Goal: Information Seeking & Learning: Learn about a topic

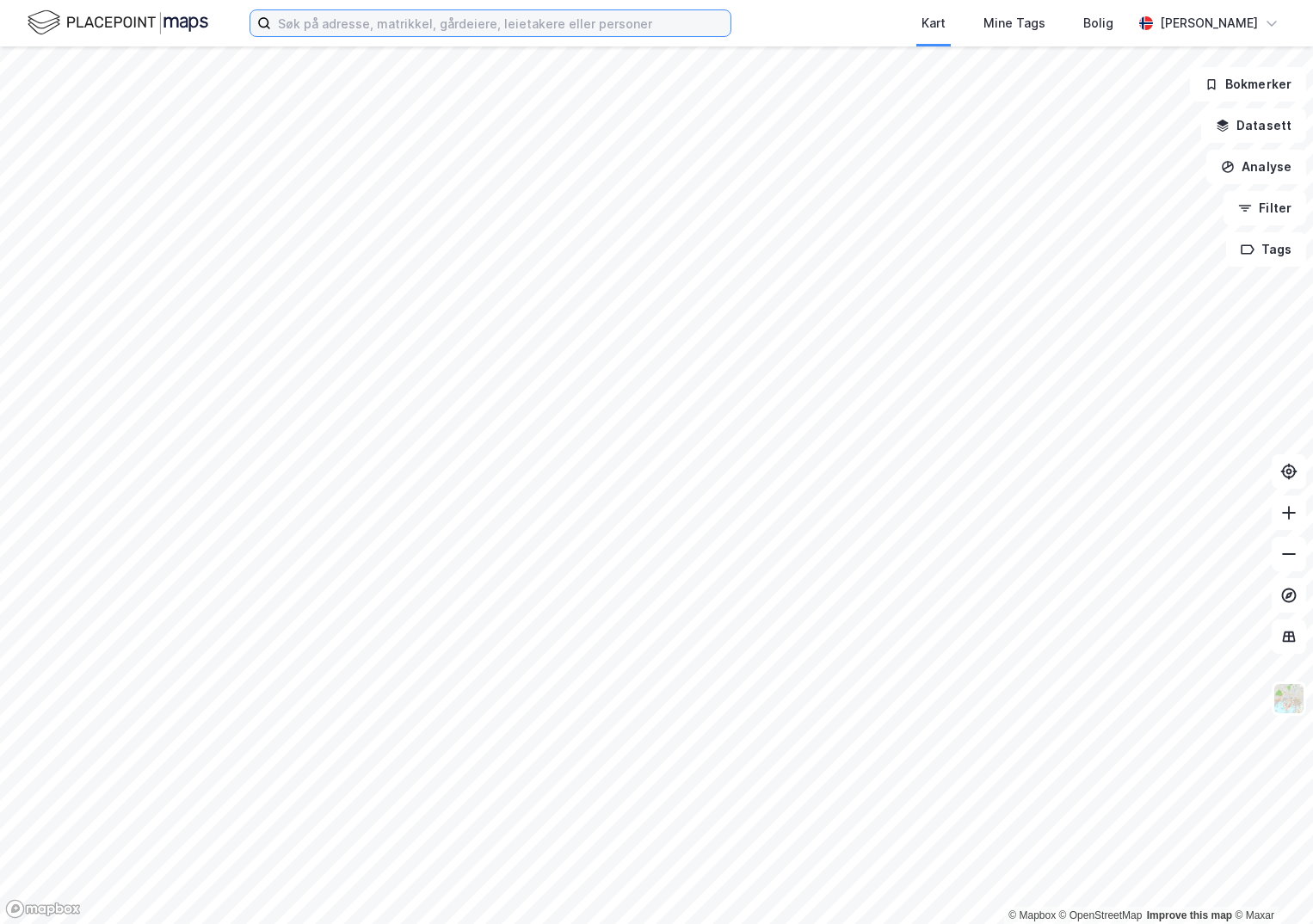
click at [357, 29] on input at bounding box center [500, 23] width 460 height 25
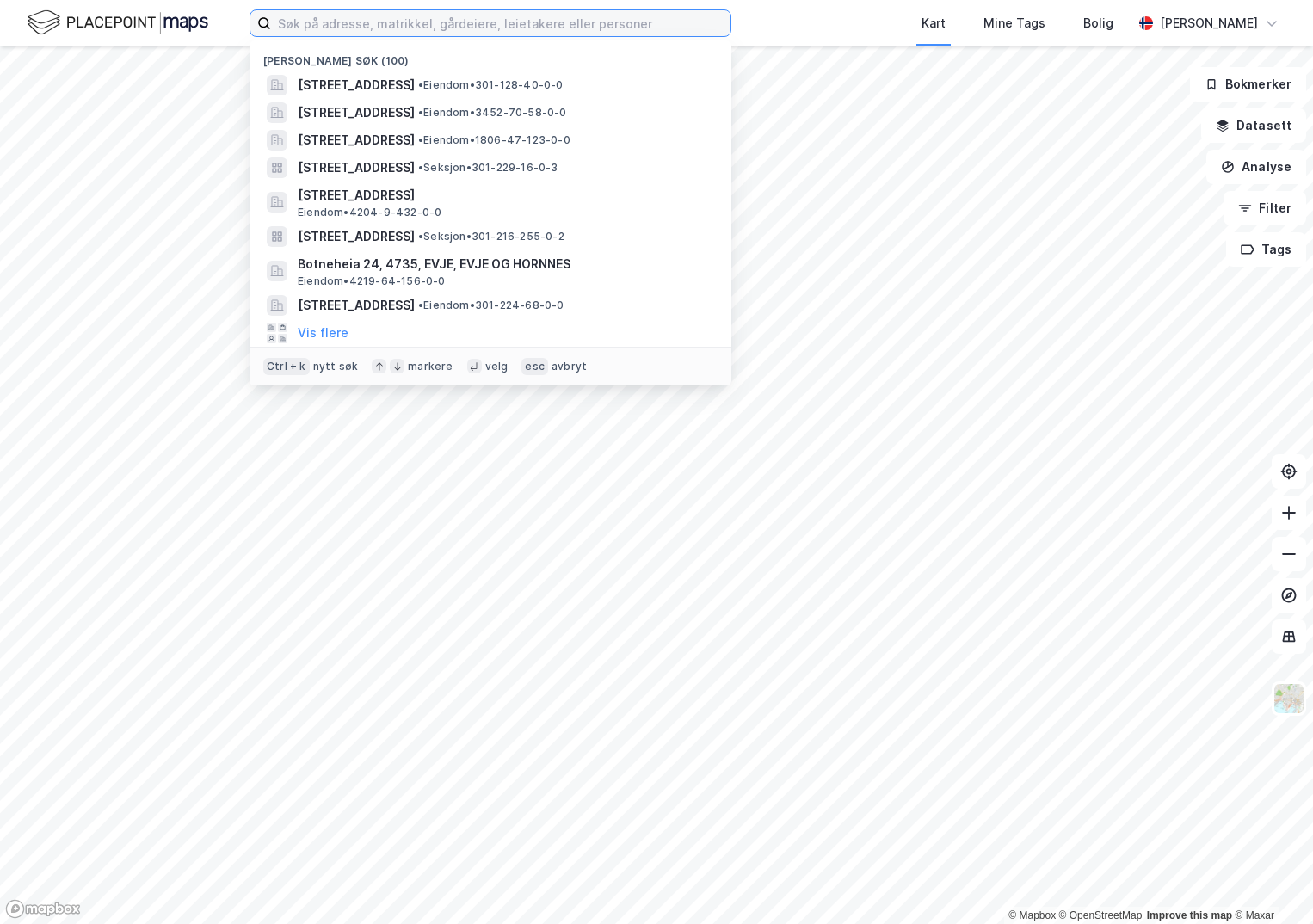
paste input "1149-119/78/0/0"
type input "1149-119/78/0/0"
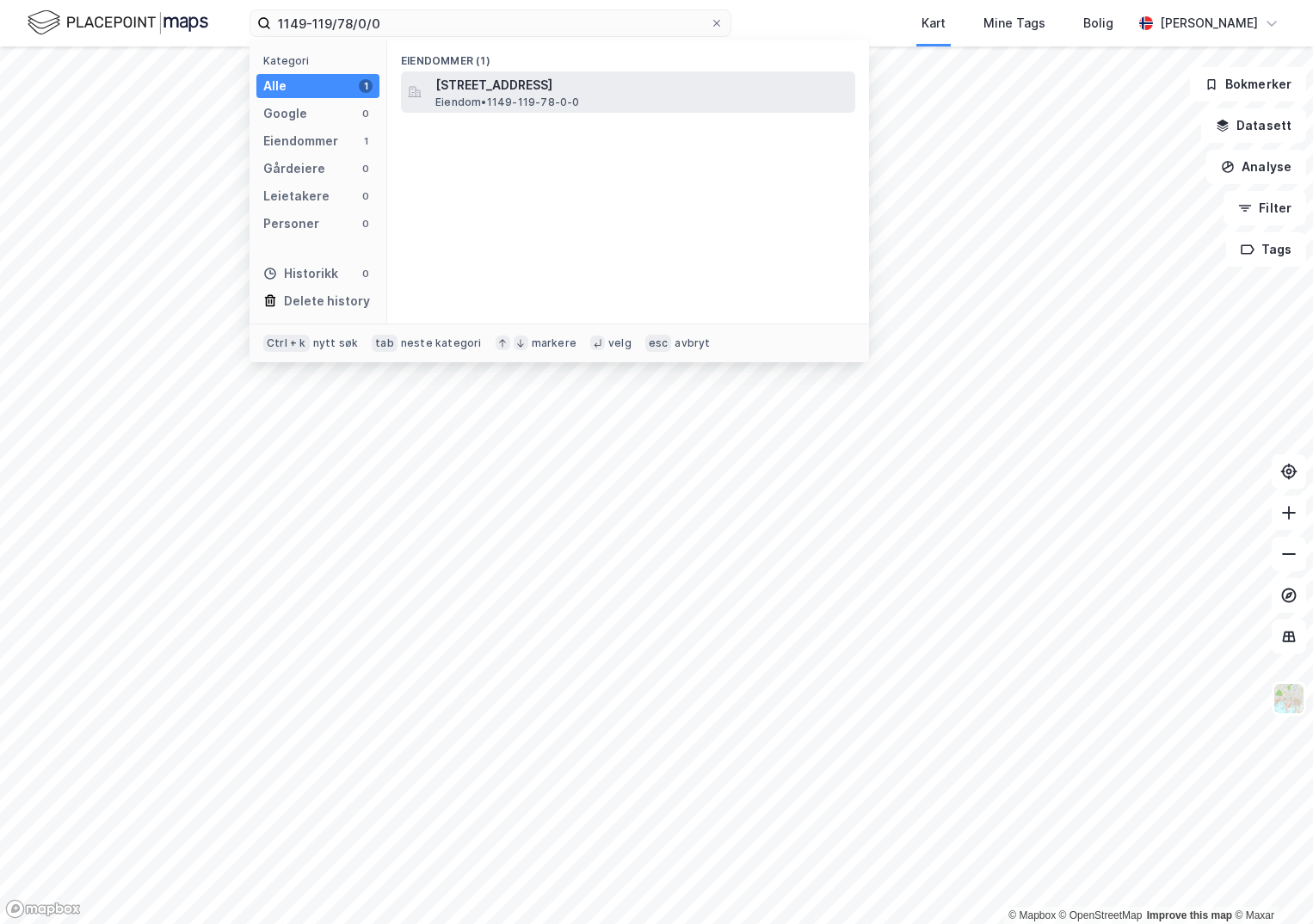
click at [475, 76] on span "[STREET_ADDRESS]" at bounding box center [642, 85] width 413 height 21
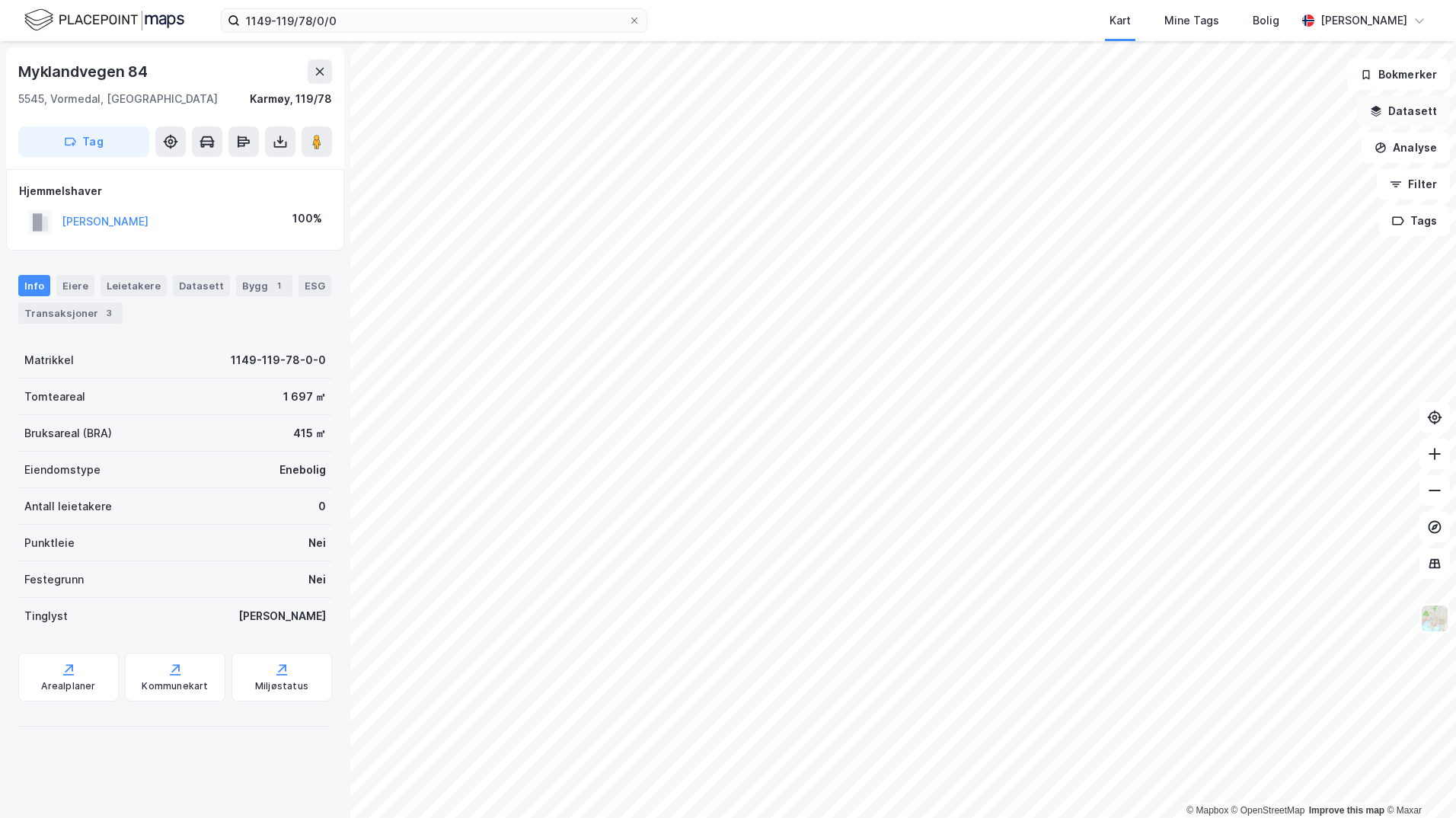
click at [1161, 111] on button "Datasett" at bounding box center [1403, 111] width 93 height 31
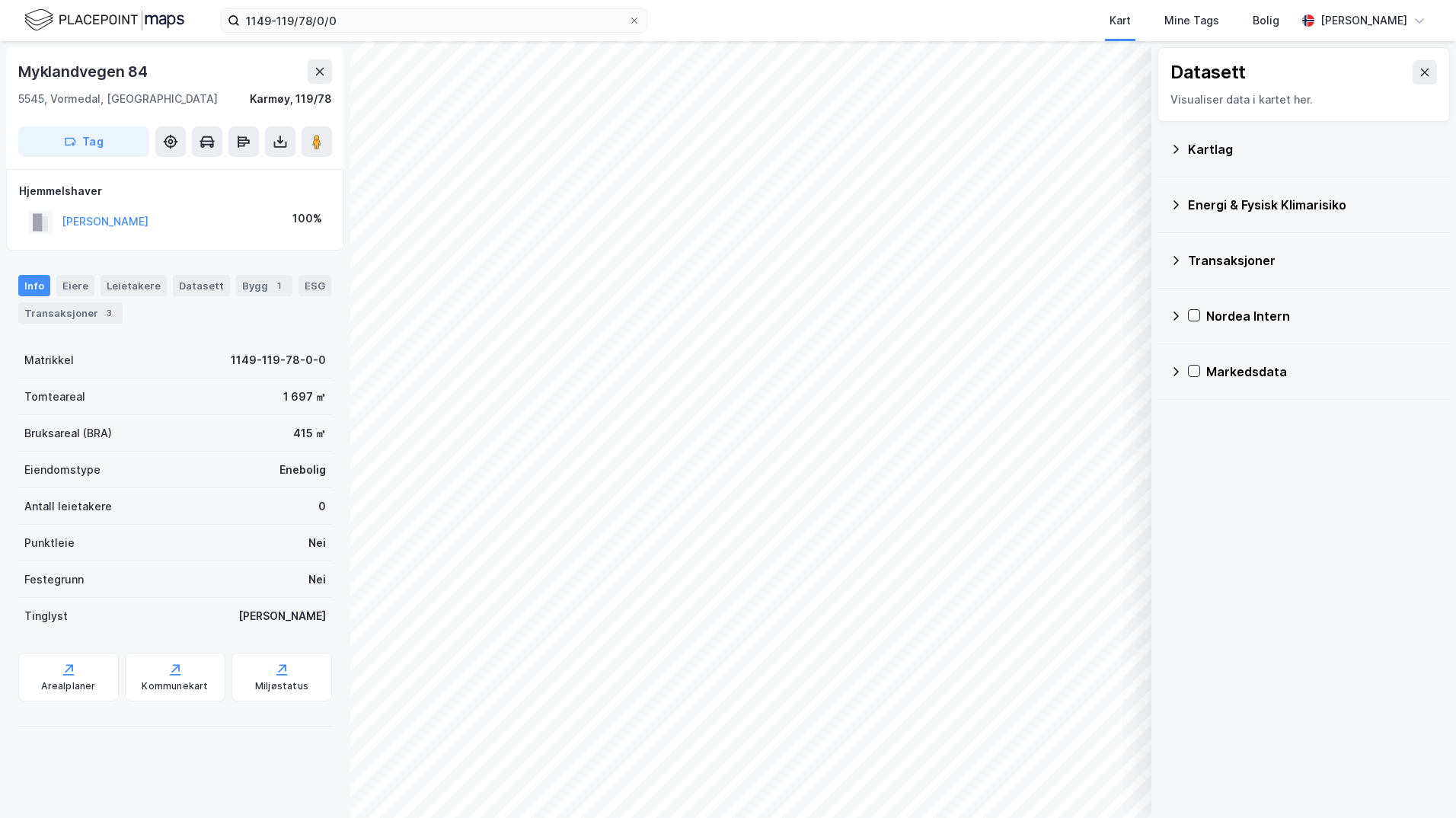
click at [1161, 152] on div "Kartlag" at bounding box center [1313, 149] width 250 height 19
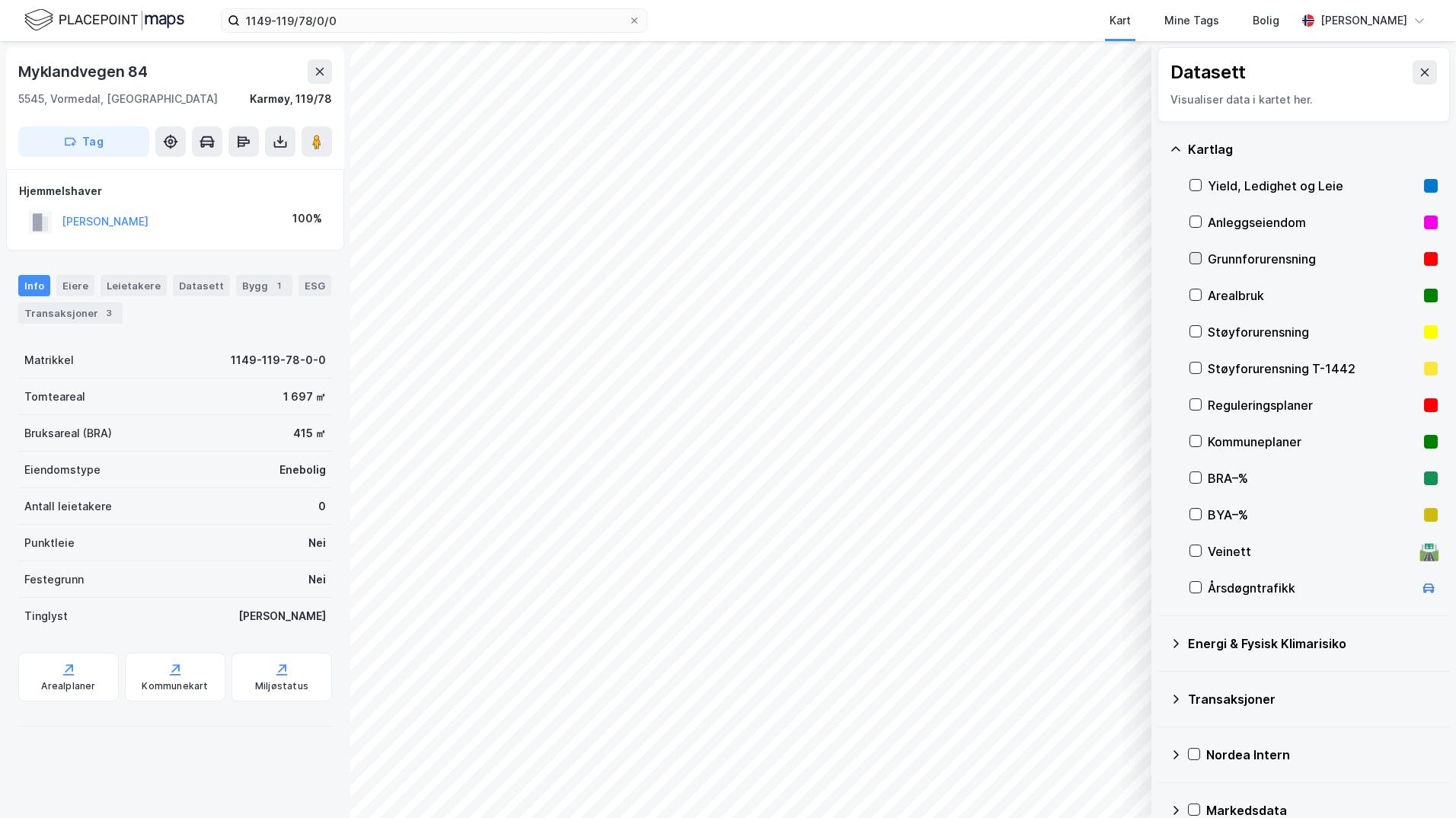
click at [1161, 258] on icon at bounding box center [1195, 258] width 10 height 10
click at [1161, 641] on icon at bounding box center [1176, 643] width 12 height 12
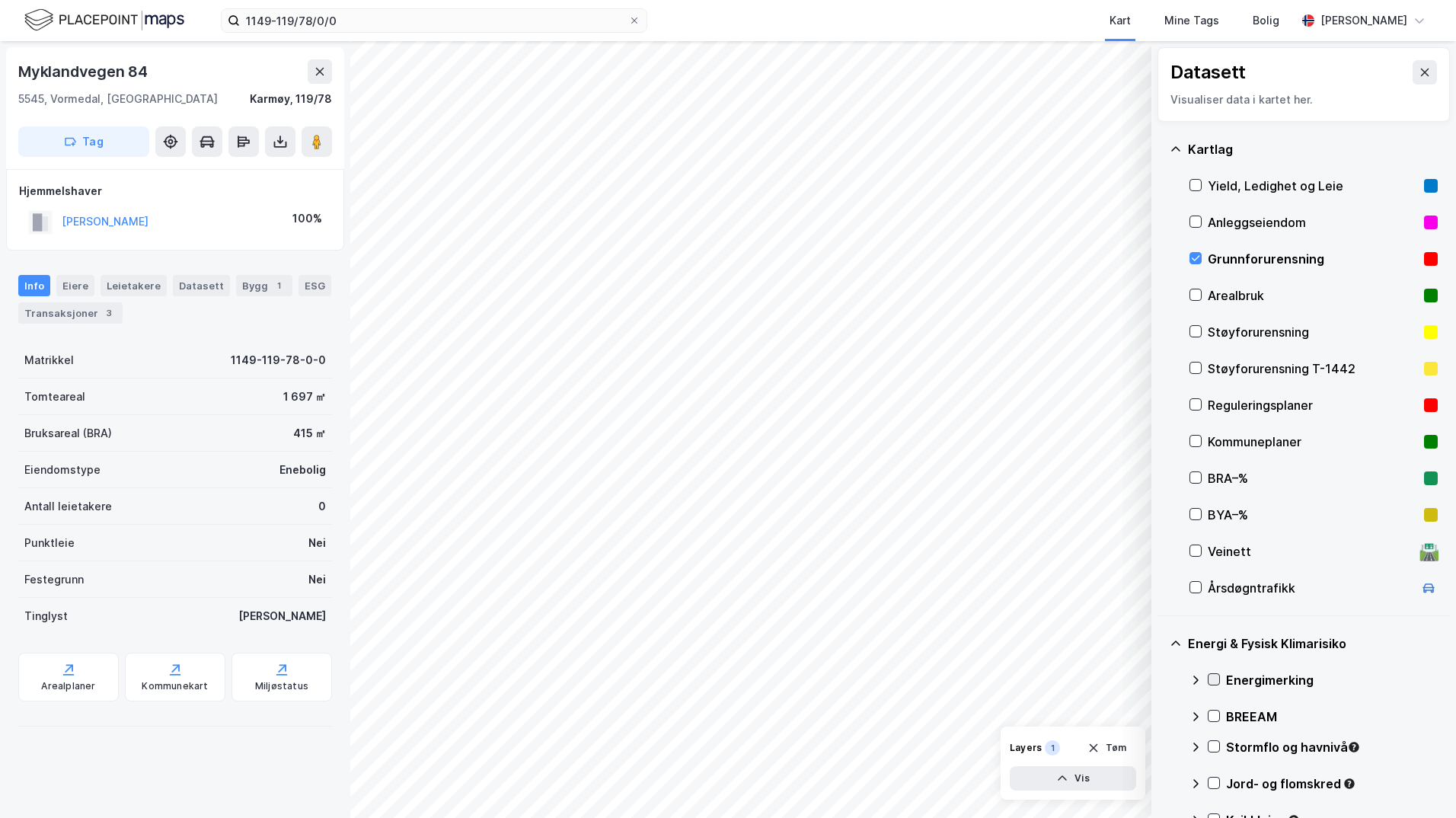
click at [1161, 680] on icon at bounding box center [1214, 679] width 10 height 10
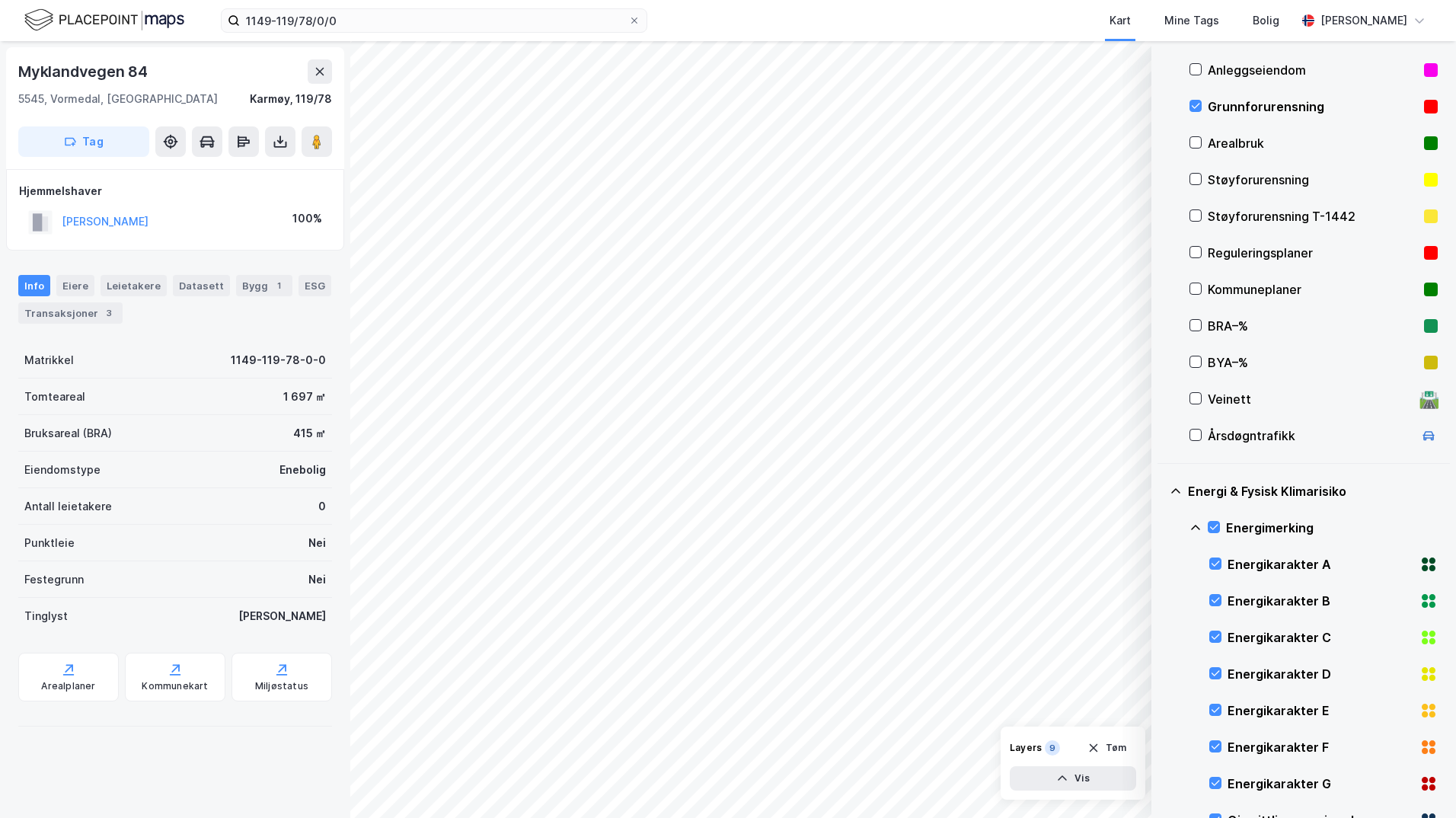
scroll to position [229, 0]
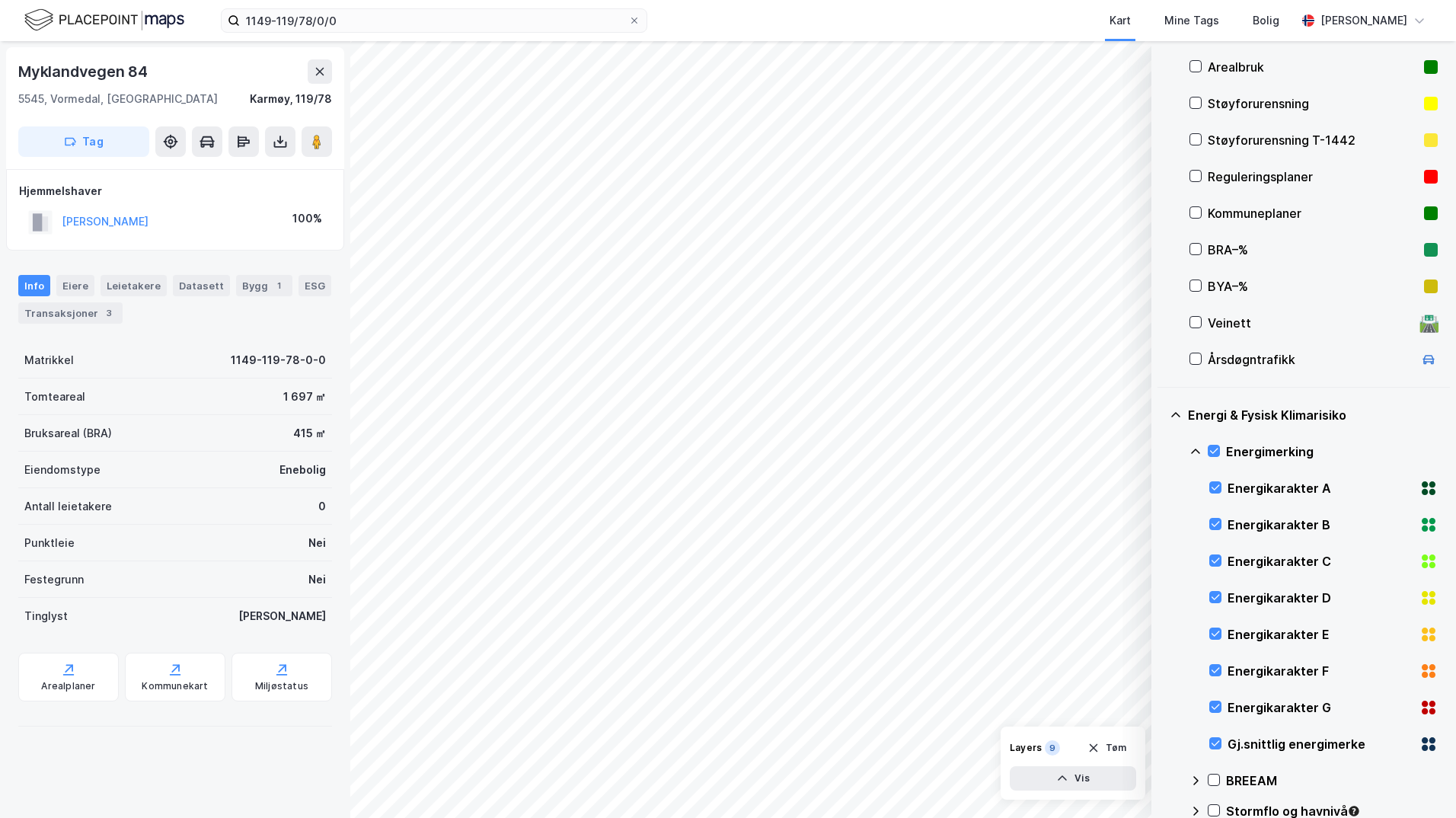
click at [1161, 780] on icon at bounding box center [1195, 780] width 12 height 12
click at [1161, 450] on icon at bounding box center [1195, 451] width 12 height 12
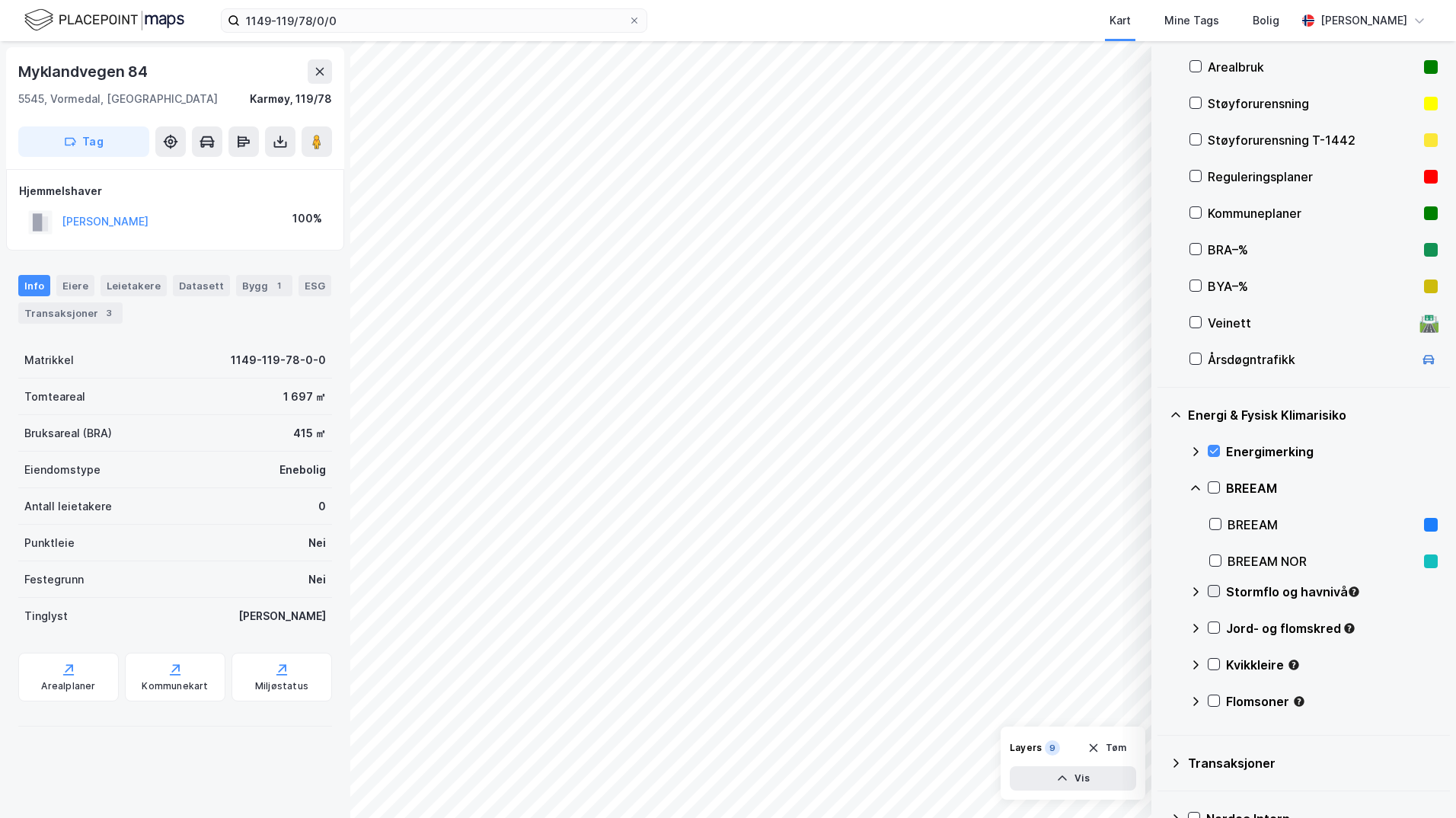
click at [1161, 590] on icon at bounding box center [1214, 590] width 10 height 10
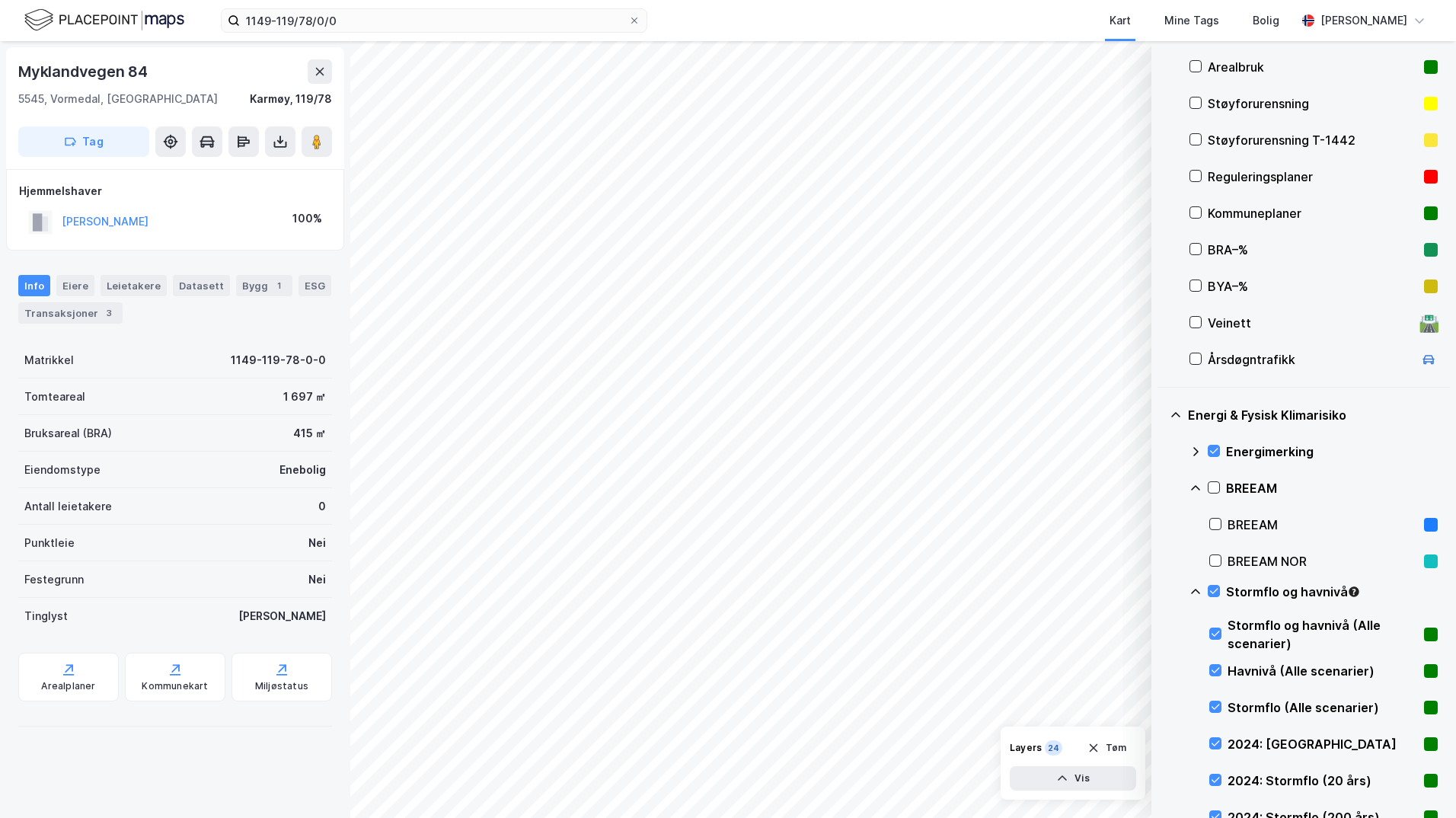
click at [1161, 588] on icon at bounding box center [1195, 591] width 12 height 12
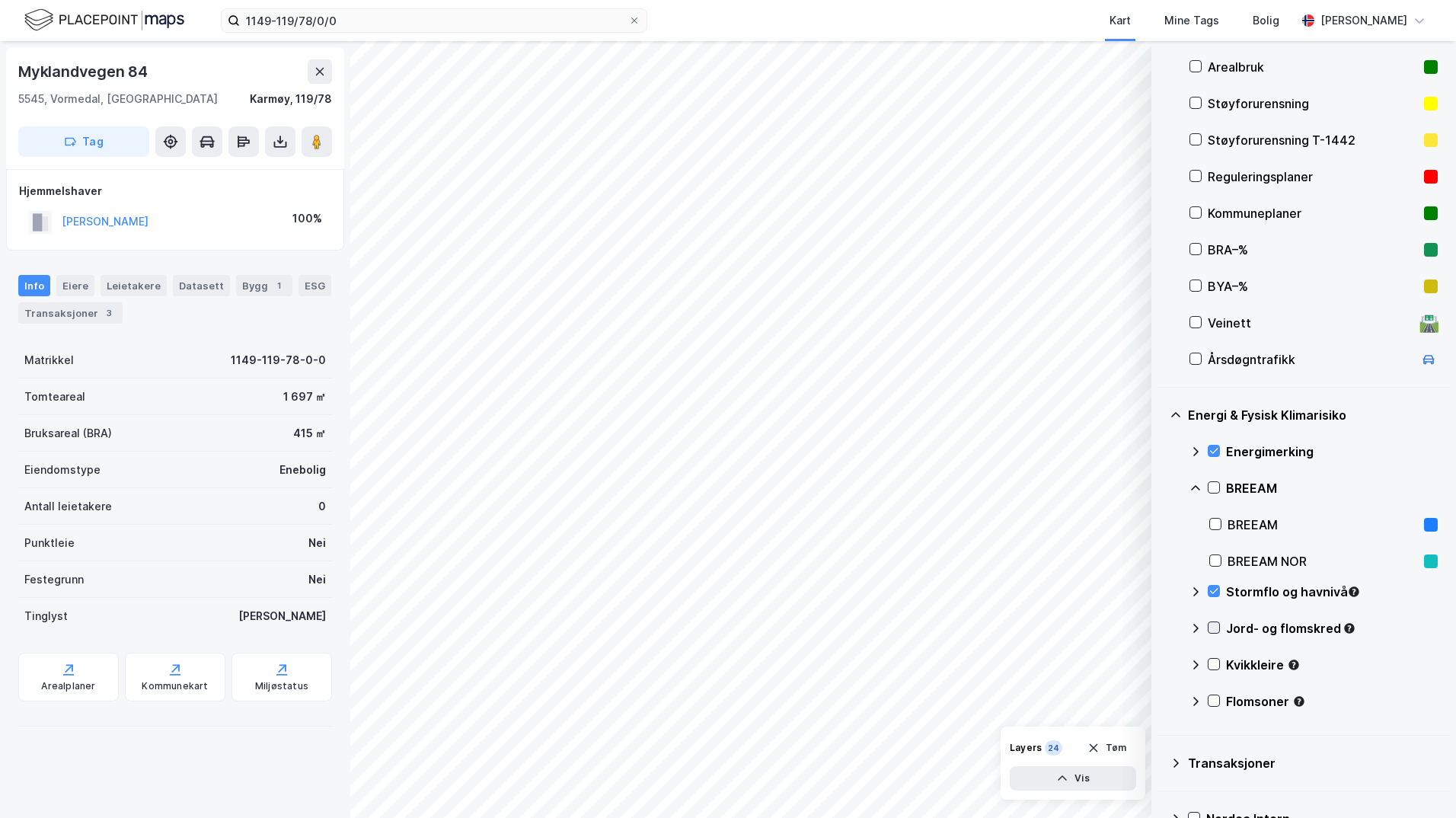
click at [1161, 633] on icon at bounding box center [1214, 627] width 10 height 10
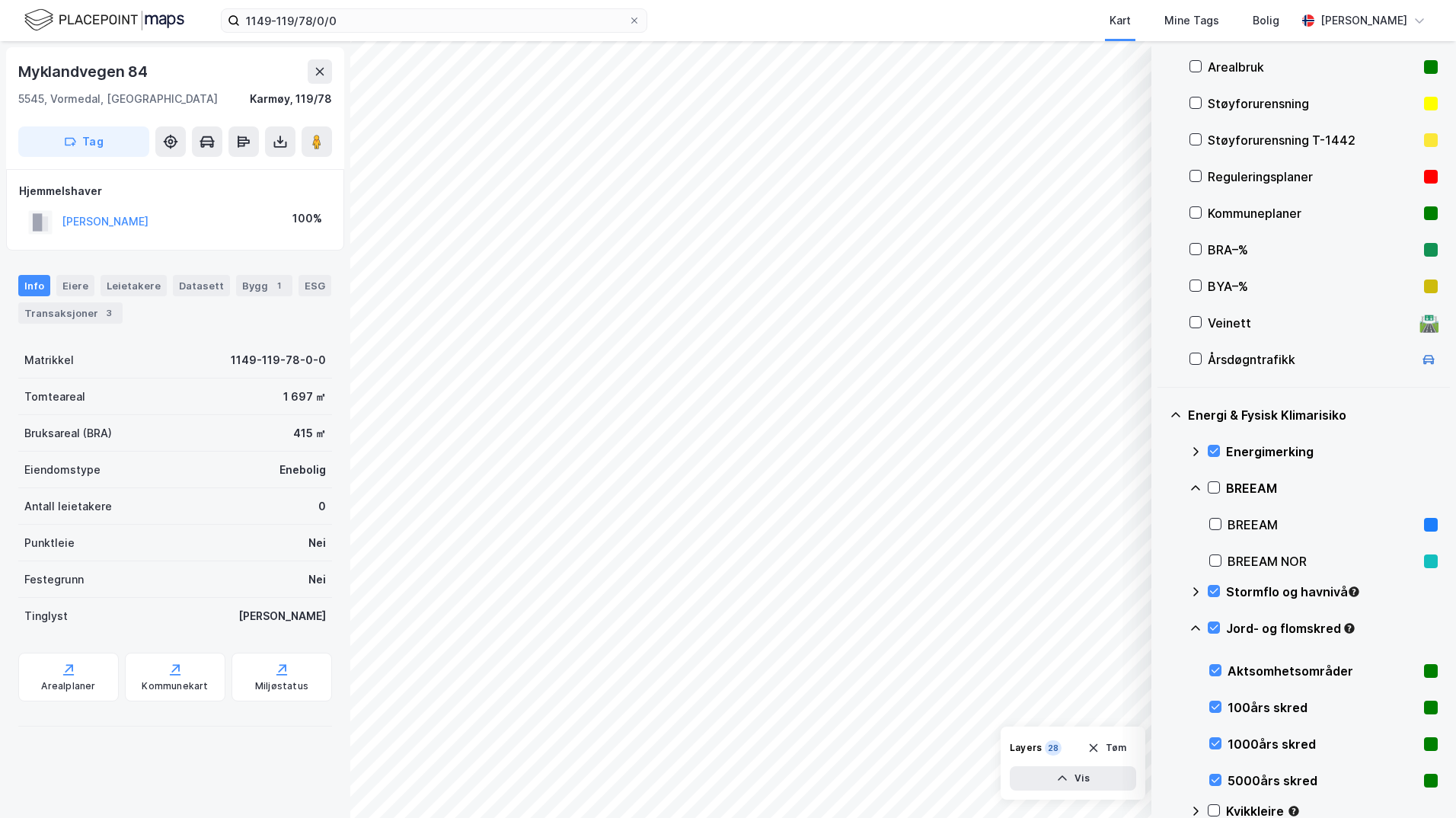
click at [1161, 630] on icon at bounding box center [1195, 628] width 12 height 12
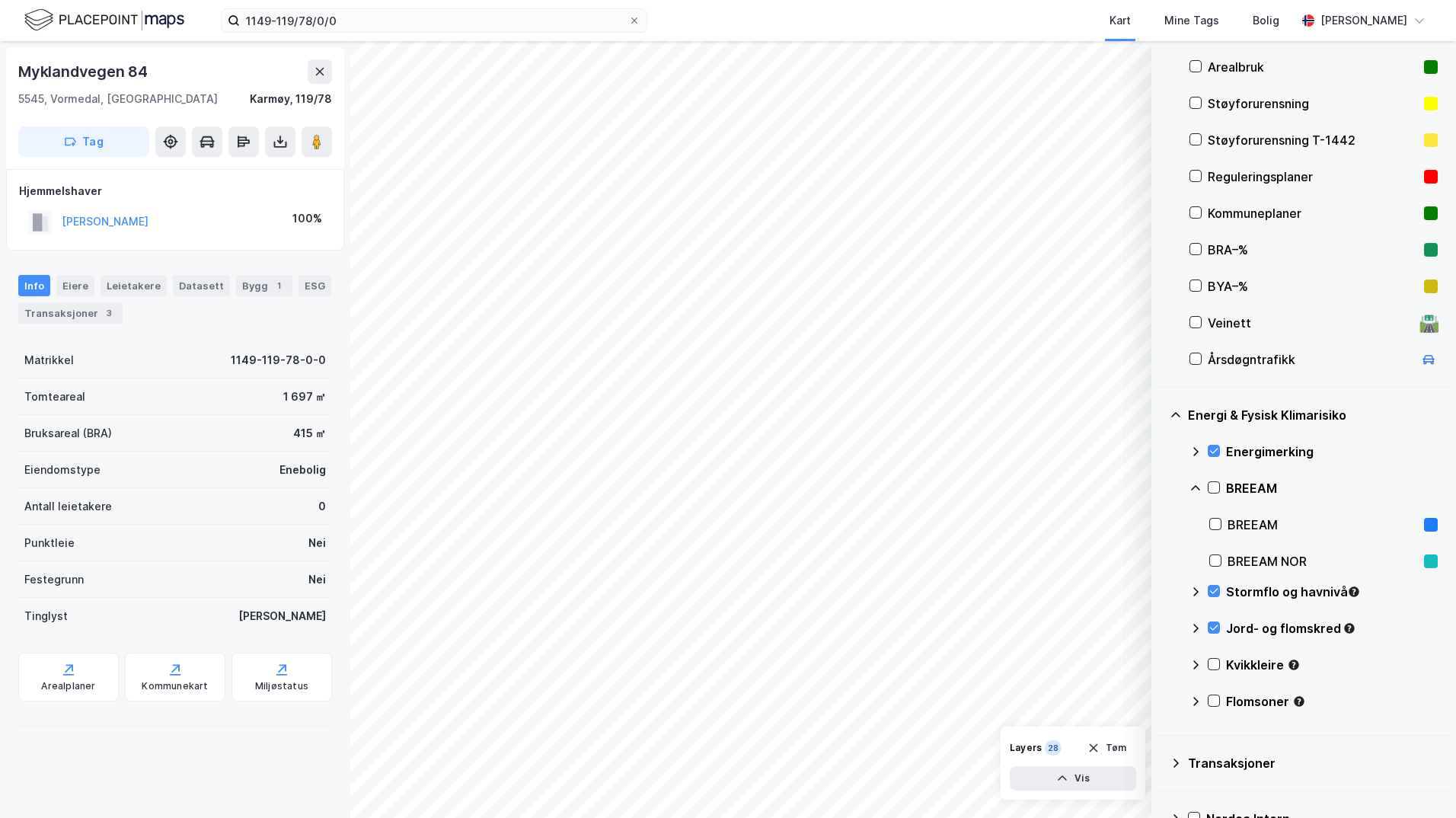
click at [1161, 663] on icon at bounding box center [1214, 663] width 10 height 10
click at [1161, 665] on icon at bounding box center [1195, 664] width 12 height 12
click at [1161, 704] on icon at bounding box center [1214, 700] width 10 height 10
click at [1161, 701] on icon at bounding box center [1195, 701] width 12 height 12
